Goal: Check status: Check status

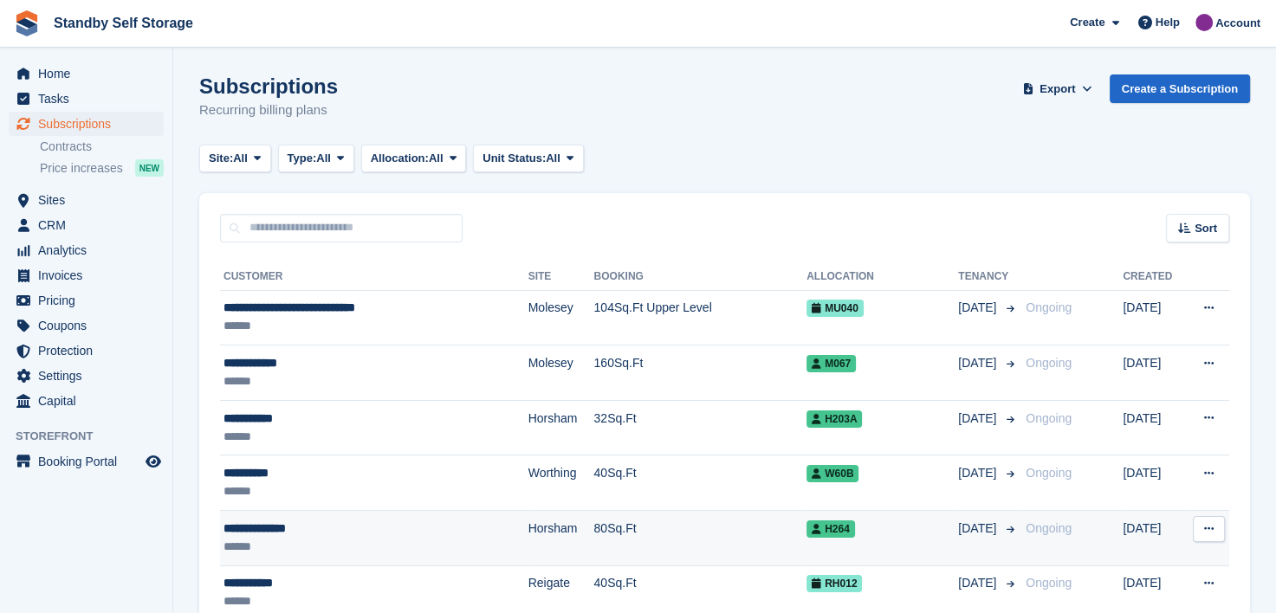
click at [593, 564] on td "80Sq.Ft" at bounding box center [699, 538] width 213 height 55
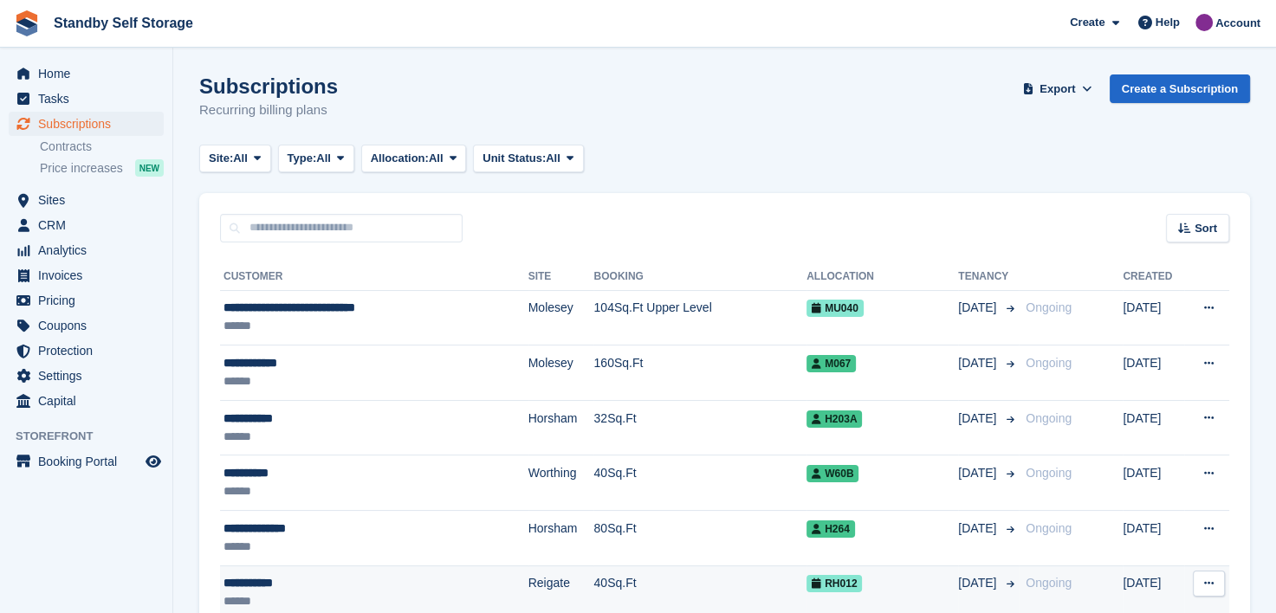
click at [529, 582] on td "Reigate" at bounding box center [561, 592] width 66 height 55
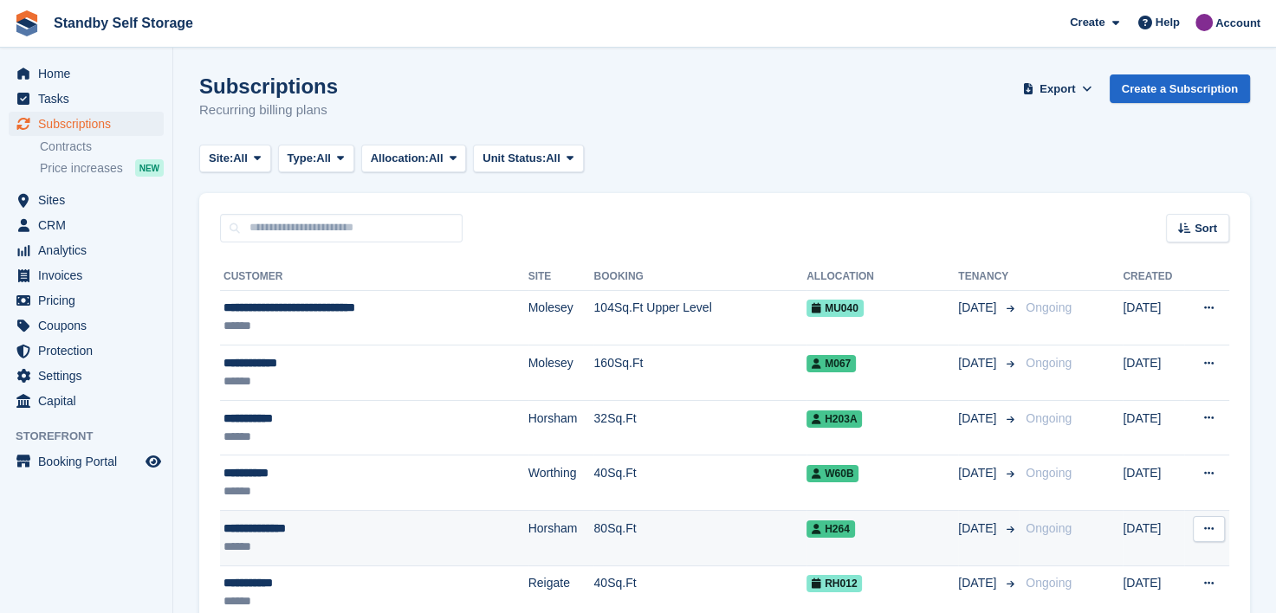
drag, startPoint x: 529, startPoint y: 582, endPoint x: 865, endPoint y: 519, distance: 341.9
click at [529, 583] on td "Reigate" at bounding box center [561, 592] width 66 height 55
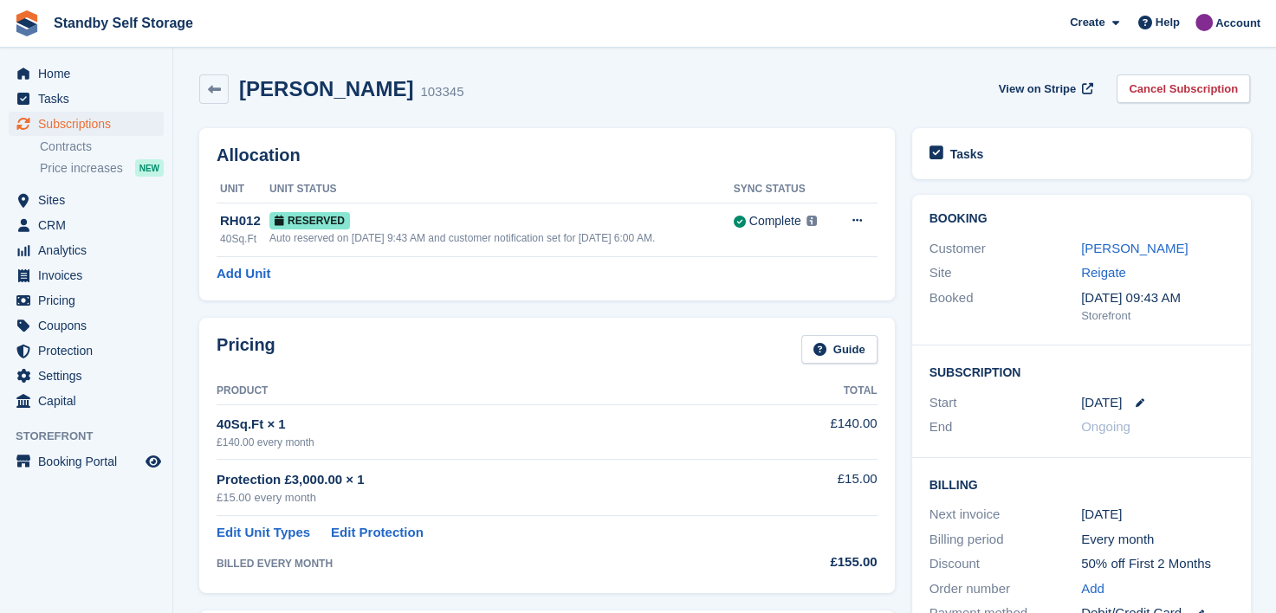
click at [736, 482] on div "Protection £3,000.00 × 1" at bounding box center [485, 480] width 538 height 20
click at [930, 481] on h2 "Billing" at bounding box center [1081, 483] width 304 height 17
